Goal: Task Accomplishment & Management: Check status

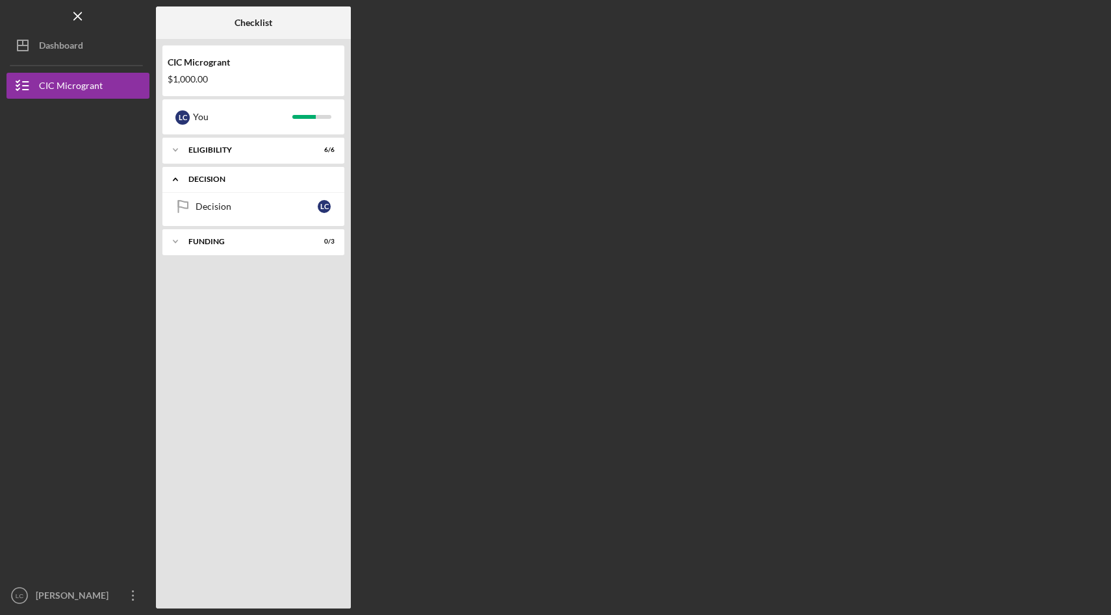
click at [180, 178] on icon "Icon/Expander" at bounding box center [175, 179] width 26 height 26
click at [248, 200] on link "Decision Decision L C" at bounding box center [253, 207] width 169 height 26
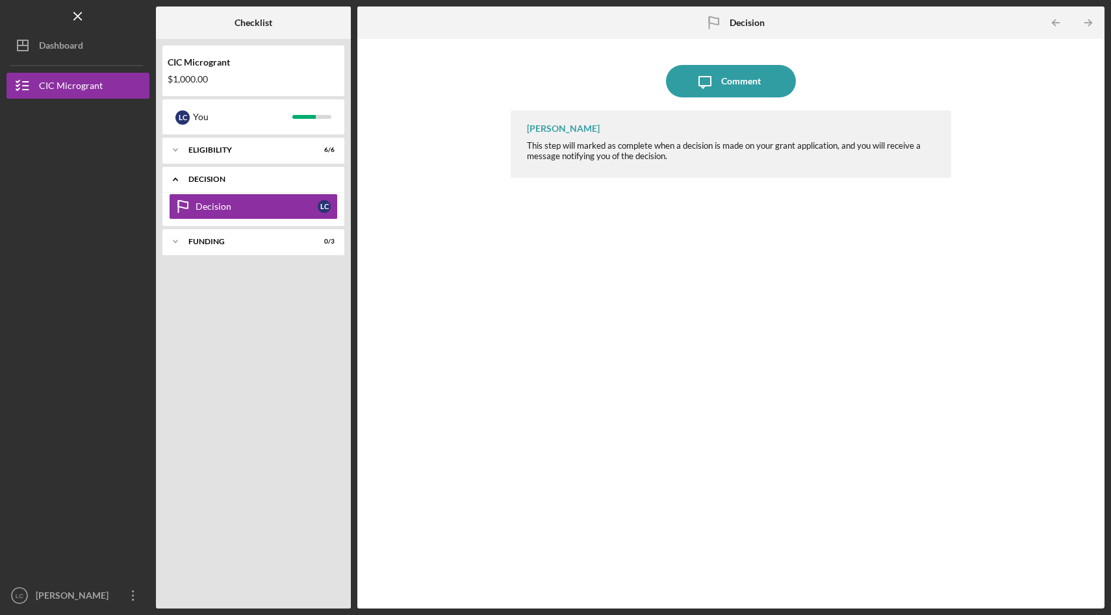
click at [175, 179] on icon "Icon/Expander" at bounding box center [175, 179] width 26 height 26
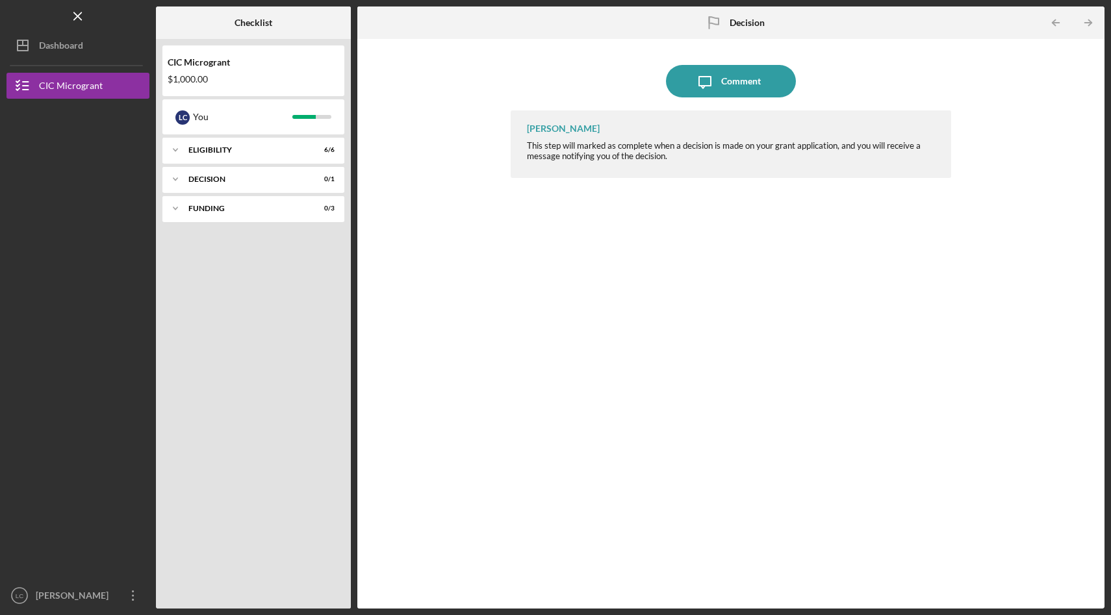
click at [193, 78] on div "$1,000.00" at bounding box center [253, 79] width 171 height 10
click at [92, 47] on button "Icon/Dashboard Dashboard" at bounding box center [77, 45] width 143 height 26
